Goal: Transaction & Acquisition: Purchase product/service

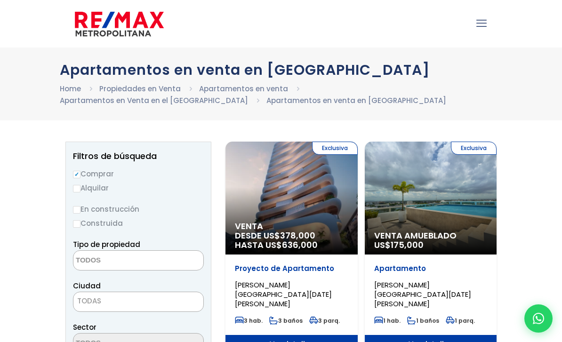
select select
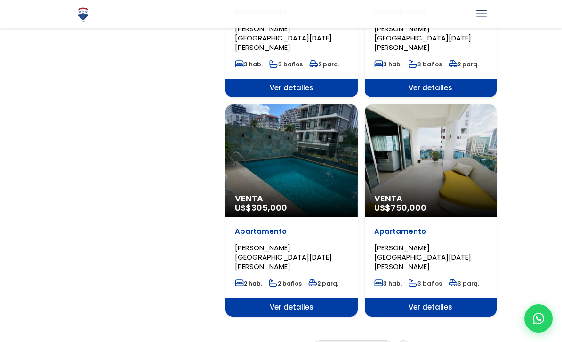
scroll to position [1572, 0]
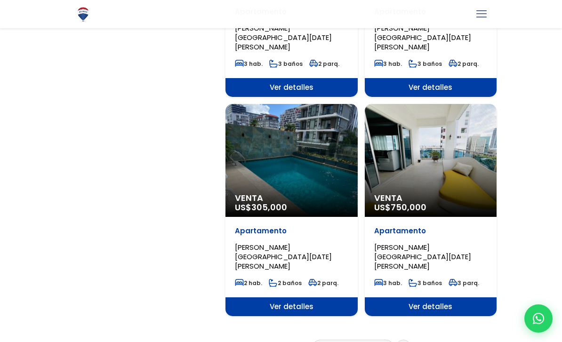
click at [345, 342] on link "2" at bounding box center [344, 347] width 4 height 10
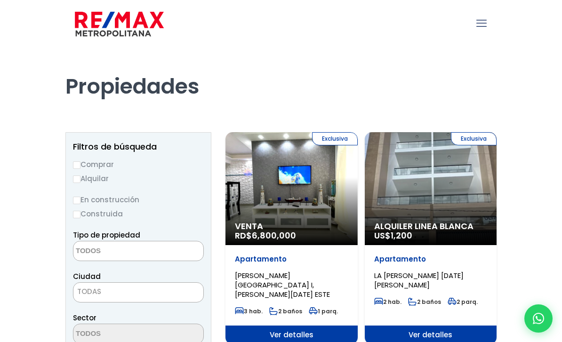
select select
click at [79, 161] on input "Comprar" at bounding box center [77, 165] width 8 height 8
radio input "true"
click at [117, 253] on textarea "Search" at bounding box center [118, 251] width 91 height 20
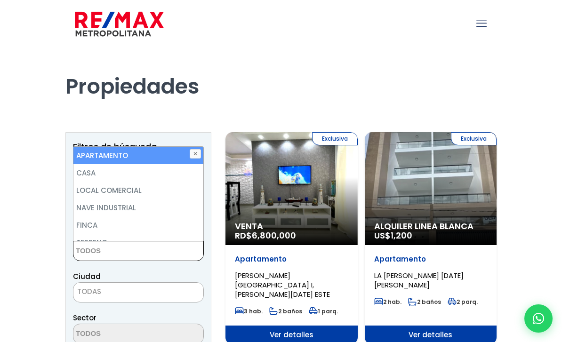
click at [150, 151] on li "APARTAMENTO" at bounding box center [138, 155] width 130 height 17
select select "apartment"
click at [122, 297] on span "TODAS" at bounding box center [138, 291] width 130 height 13
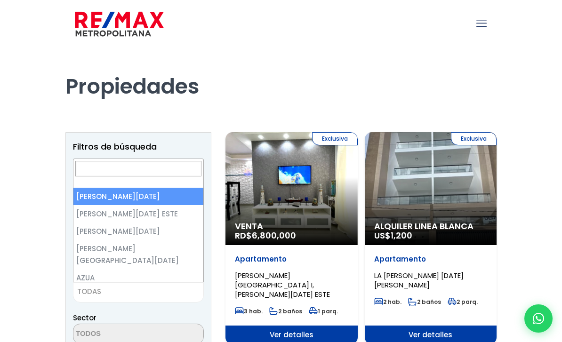
select select "1"
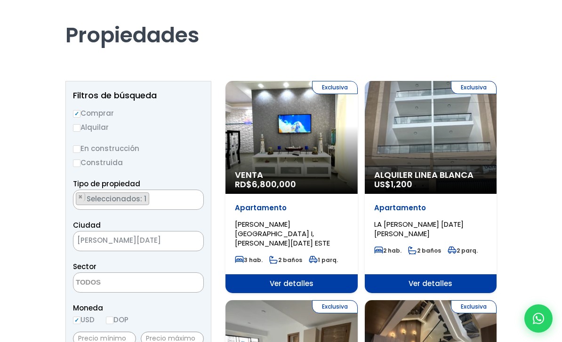
scroll to position [58, 0]
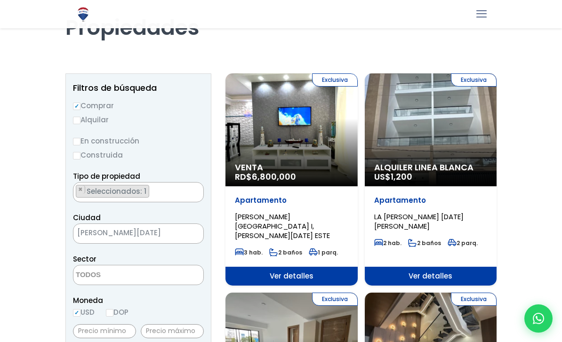
click at [116, 233] on span "[PERSON_NAME][DATE]" at bounding box center [126, 232] width 106 height 13
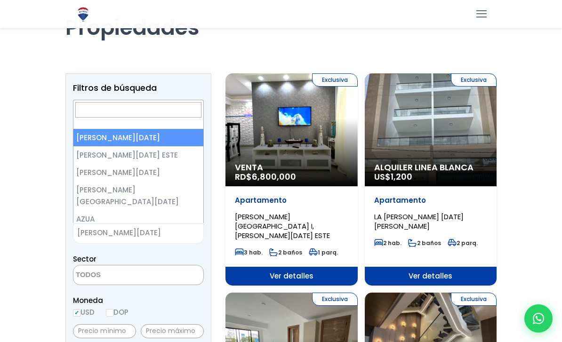
click at [98, 278] on textarea "Search" at bounding box center [118, 275] width 91 height 20
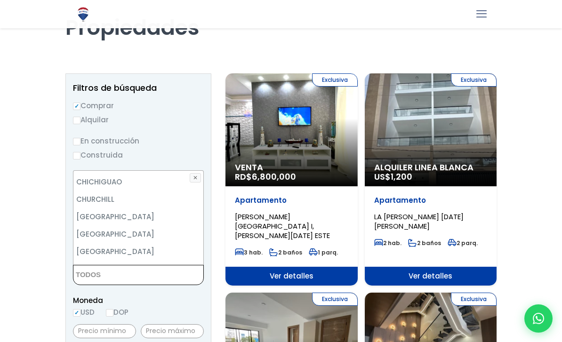
scroll to position [602, 0]
click at [118, 278] on textarea "Search" at bounding box center [118, 275] width 91 height 20
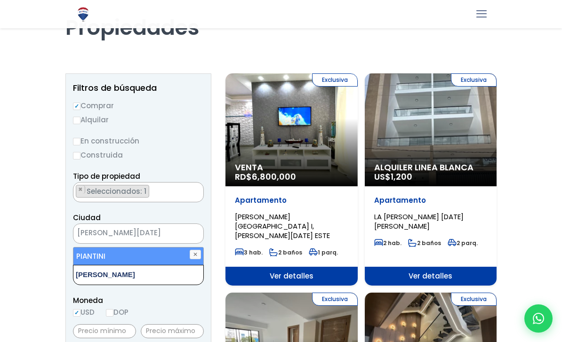
type textarea "[PERSON_NAME]"
click at [129, 259] on li "PIANTINI" at bounding box center [138, 255] width 130 height 17
select select "156"
click at [141, 277] on span "Seleccionados: 1" at bounding box center [117, 274] width 63 height 10
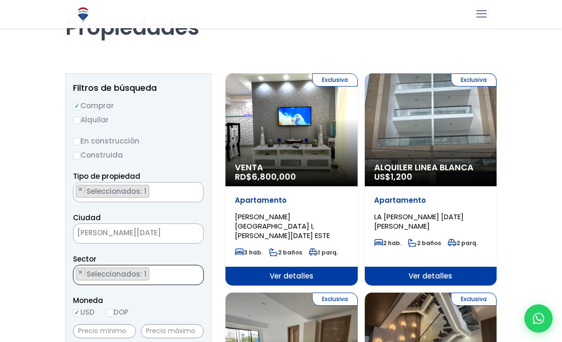
click at [163, 276] on ul "× Seleccionados: 1" at bounding box center [132, 275] width 118 height 20
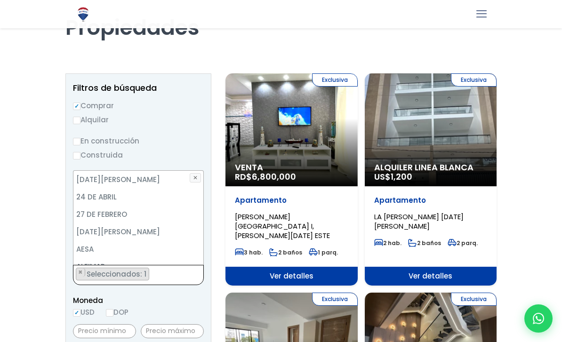
scroll to position [3401, 0]
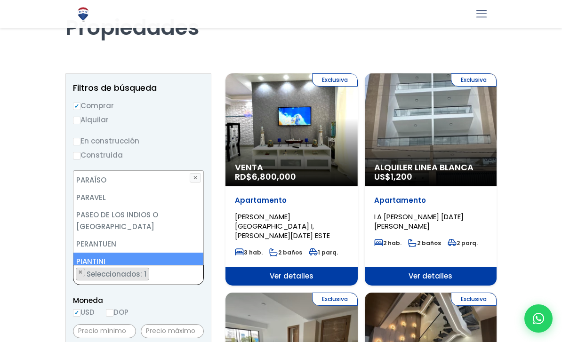
click at [98, 253] on li "PIANTINI" at bounding box center [138, 261] width 130 height 17
click at [148, 253] on li "PIANTINI" at bounding box center [138, 261] width 130 height 17
select select "156"
click at [165, 253] on li "PIANTINI" at bounding box center [138, 261] width 130 height 17
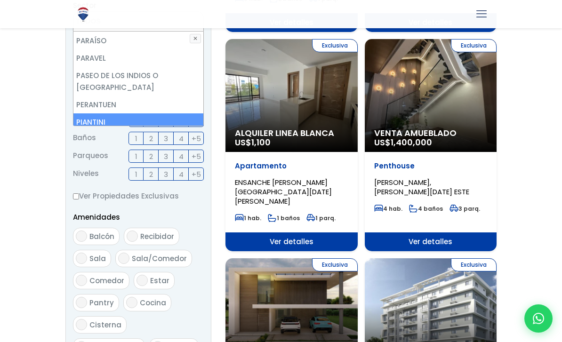
scroll to position [312, 0]
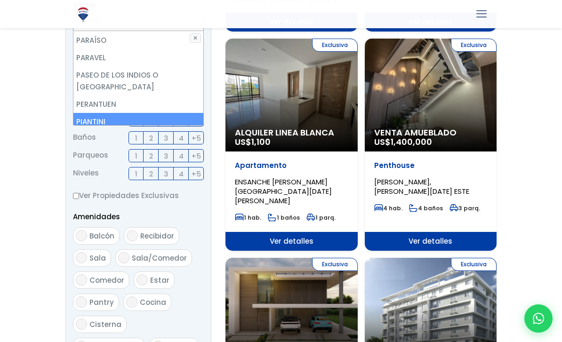
click at [176, 113] on li "PIANTINI" at bounding box center [138, 121] width 130 height 17
select select "156"
click at [167, 137] on span "3" at bounding box center [166, 138] width 4 height 12
click at [0, 0] on input "3" at bounding box center [0, 0] width 0 height 0
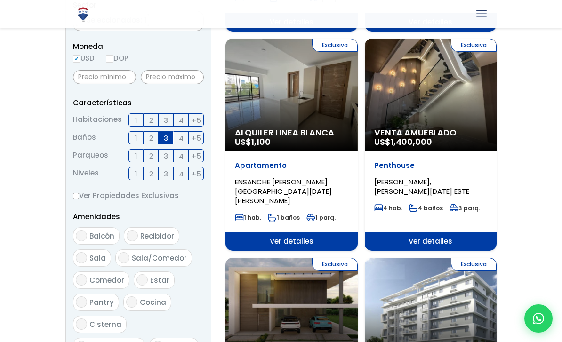
click at [168, 156] on label "3" at bounding box center [166, 155] width 15 height 13
click at [0, 0] on input "3" at bounding box center [0, 0] width 0 height 0
click at [198, 174] on span "+5" at bounding box center [195, 174] width 9 height 12
click at [0, 0] on input "+5" at bounding box center [0, 0] width 0 height 0
click at [84, 234] on input "Balcón" at bounding box center [81, 235] width 11 height 11
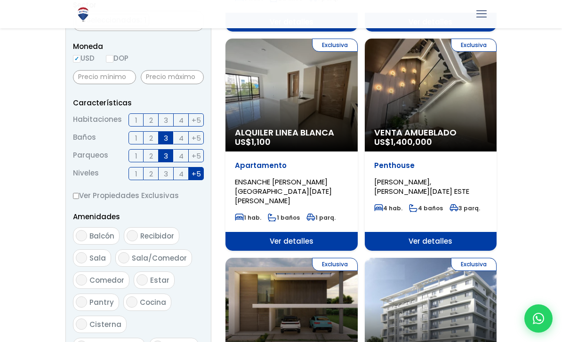
checkbox input "true"
click at [136, 233] on input "Recibidor" at bounding box center [132, 235] width 11 height 11
checkbox input "true"
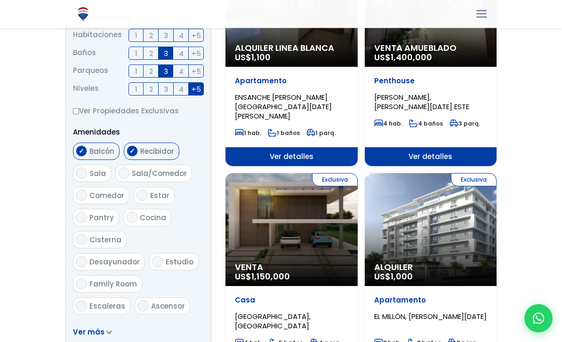
scroll to position [419, 0]
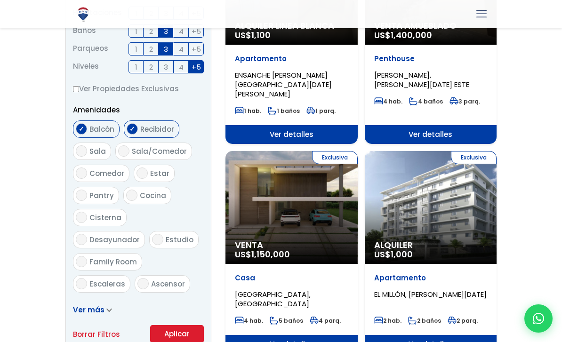
click at [189, 337] on button "Aplicar" at bounding box center [177, 334] width 54 height 18
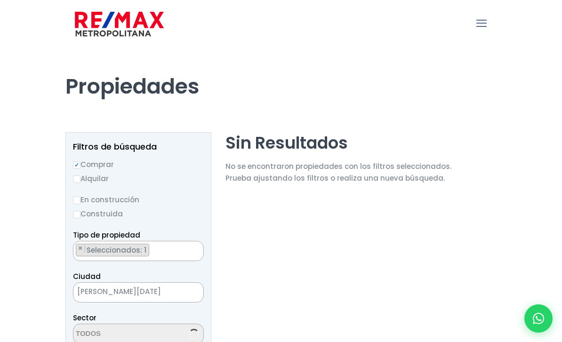
select select "156"
click at [157, 298] on span "× [PERSON_NAME][DATE]" at bounding box center [138, 292] width 131 height 20
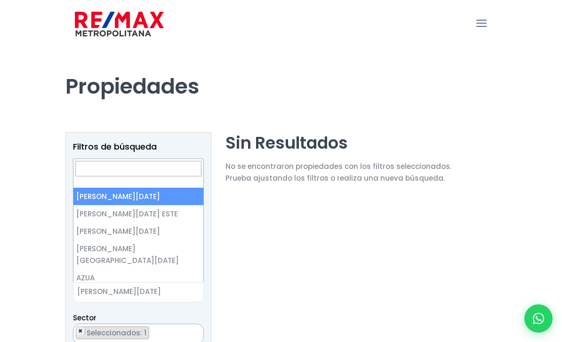
click at [83, 334] on button "×" at bounding box center [80, 331] width 9 height 8
select select
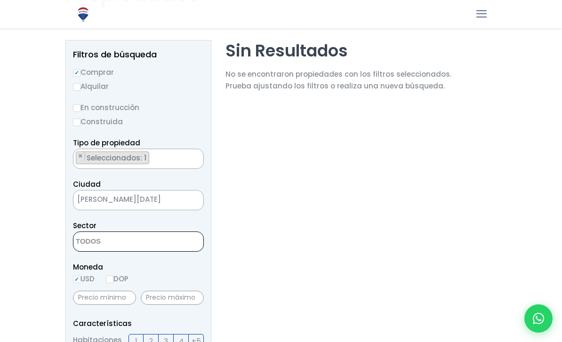
click at [111, 200] on span "[PERSON_NAME][DATE]" at bounding box center [126, 199] width 106 height 13
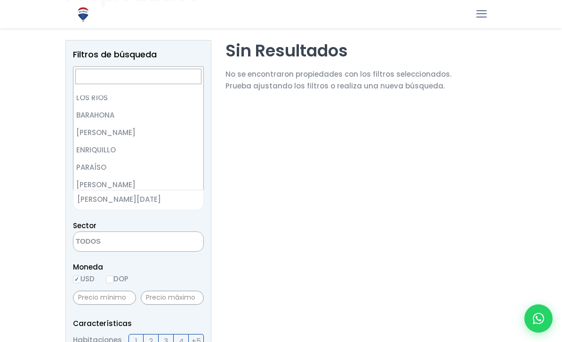
scroll to position [349, 0]
select select "21"
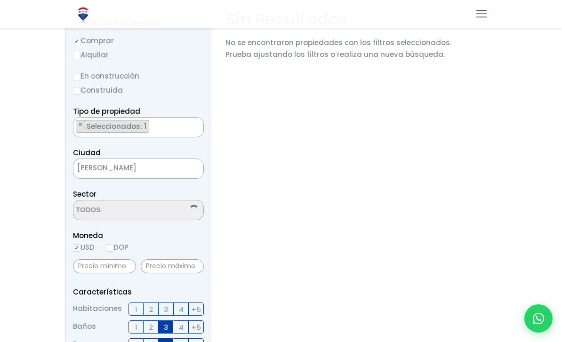
scroll to position [124, 0]
click at [165, 128] on ul "× Seleccionados: 1" at bounding box center [132, 127] width 118 height 20
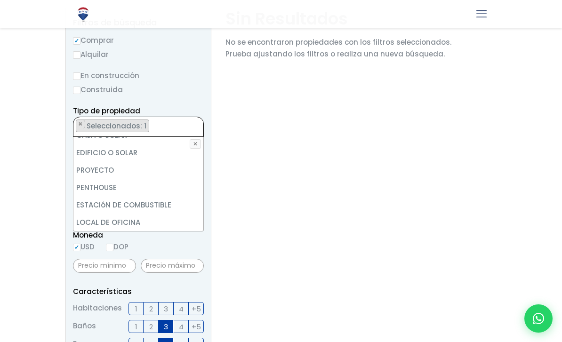
scroll to position [184, 0]
click at [256, 200] on section "Sin Resultados No se encontraron propiedades con los filtros seleccionados. Pru…" at bounding box center [338, 328] width 226 height 640
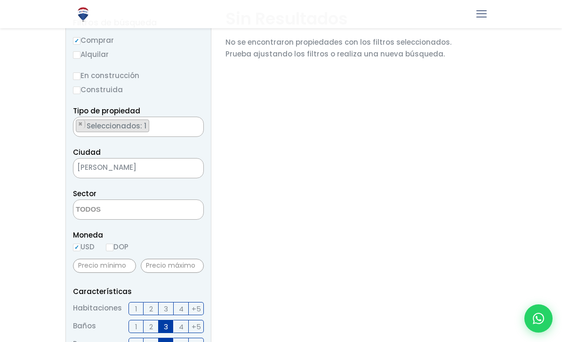
click at [154, 169] on span "[PERSON_NAME]" at bounding box center [126, 167] width 106 height 13
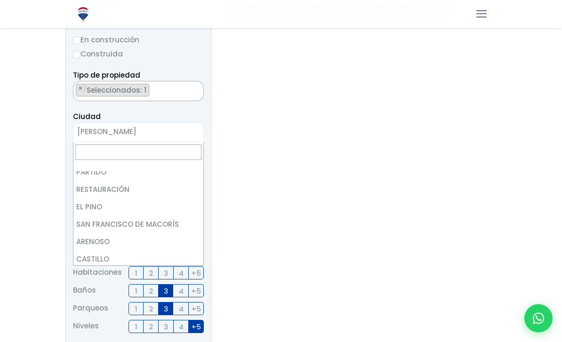
scroll to position [140, 0]
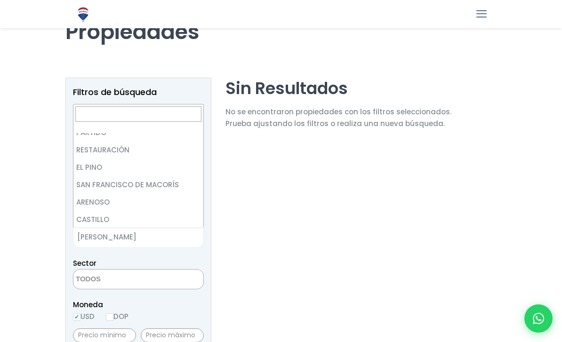
click at [140, 281] on textarea "Search" at bounding box center [118, 280] width 91 height 20
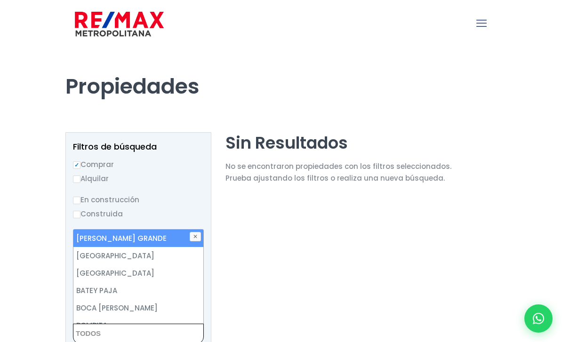
click at [202, 234] on li "ARROYO GRANDE" at bounding box center [138, 238] width 130 height 17
select select "1126"
click at [195, 244] on li "ARROYO GRANDE" at bounding box center [138, 238] width 130 height 17
select select
click at [197, 237] on button "✕" at bounding box center [195, 236] width 11 height 9
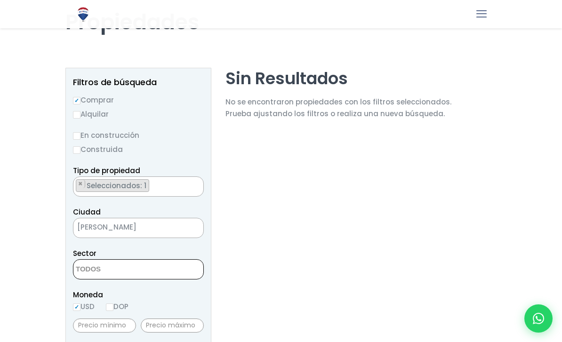
click at [99, 234] on span "× VICENTE NOBLE" at bounding box center [138, 228] width 131 height 20
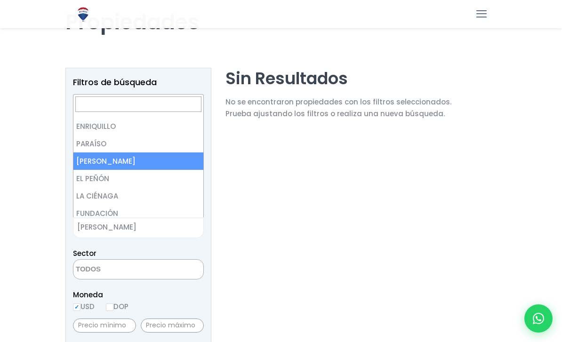
click at [108, 274] on textarea "Search" at bounding box center [118, 270] width 91 height 20
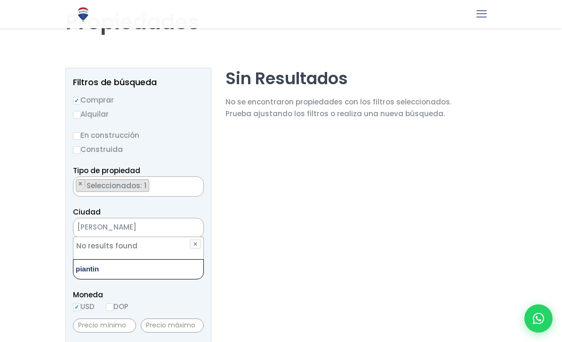
type textarea "[PERSON_NAME]"
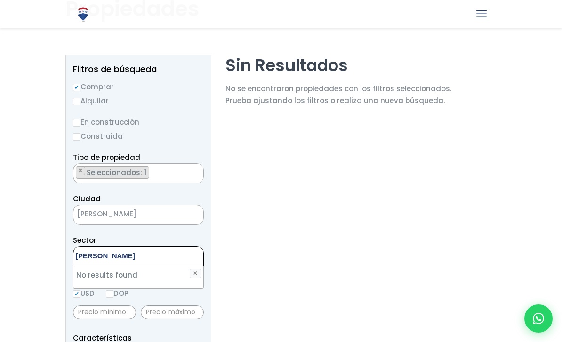
scroll to position [65, 0]
